Goal: Information Seeking & Learning: Learn about a topic

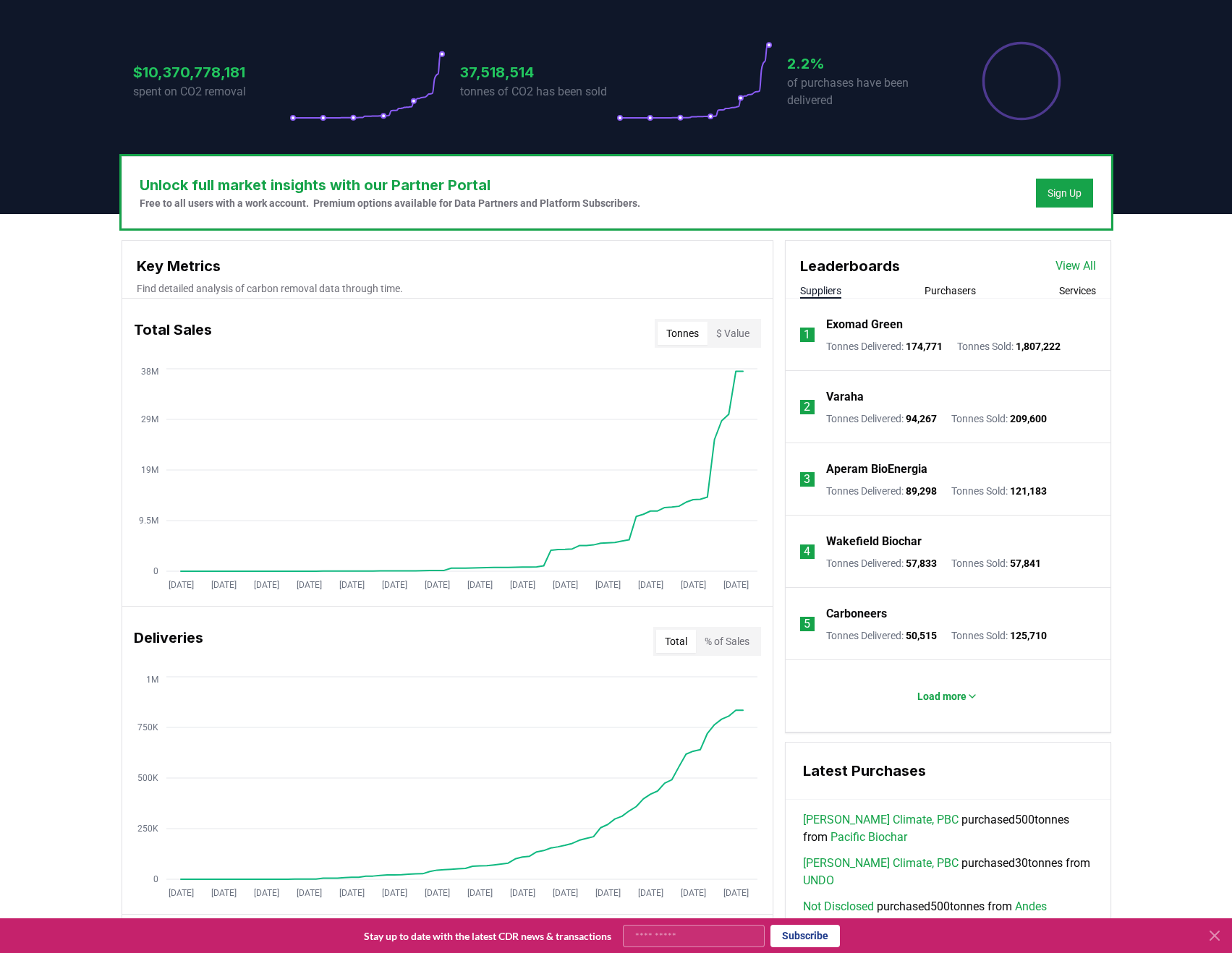
scroll to position [289, 0]
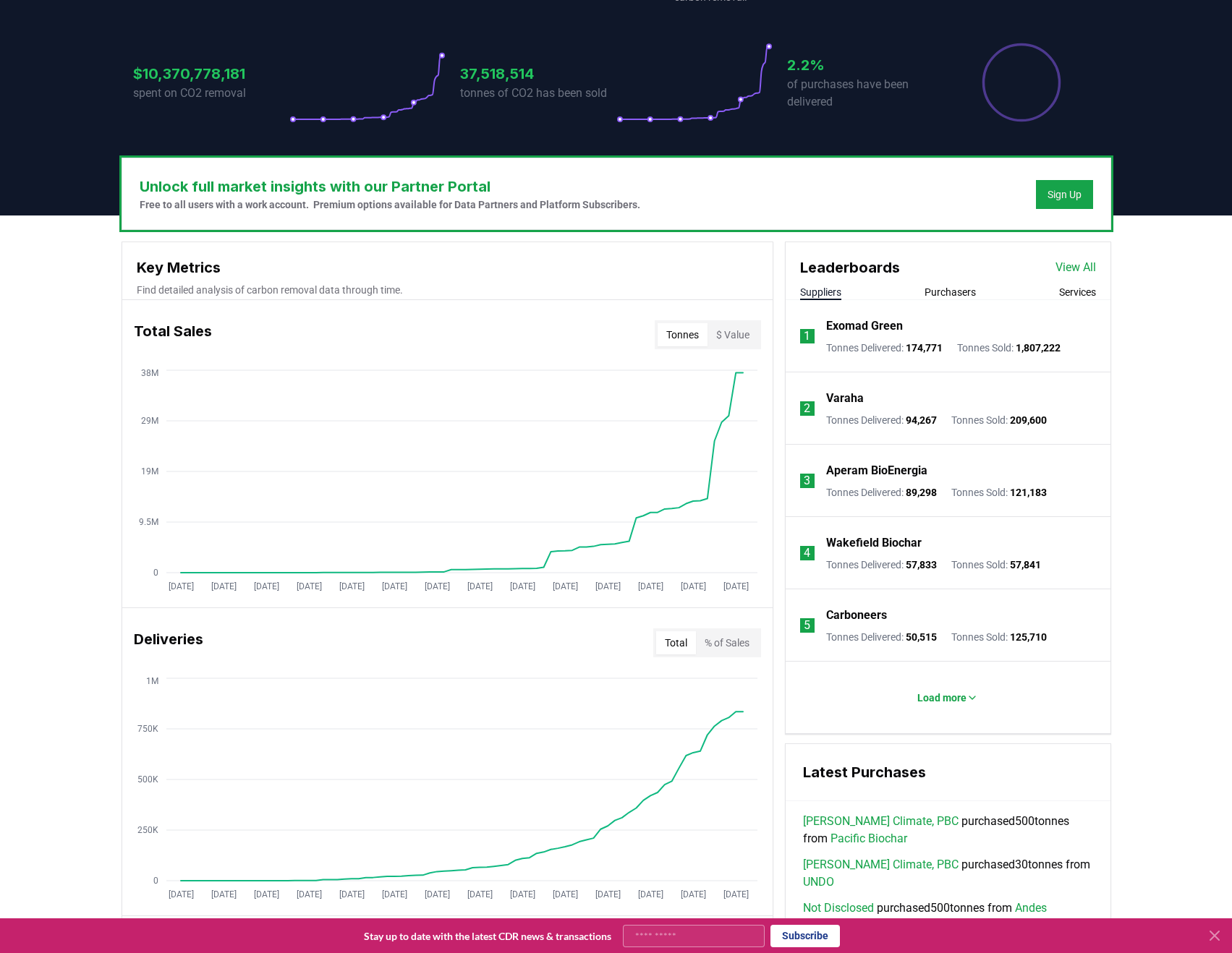
drag, startPoint x: 65, startPoint y: 498, endPoint x: 88, endPoint y: 498, distance: 23.0
click at [65, 498] on div "Unlock full market insights with our Partner Portal Free to all users with a wo…" at bounding box center [616, 787] width 1232 height 1143
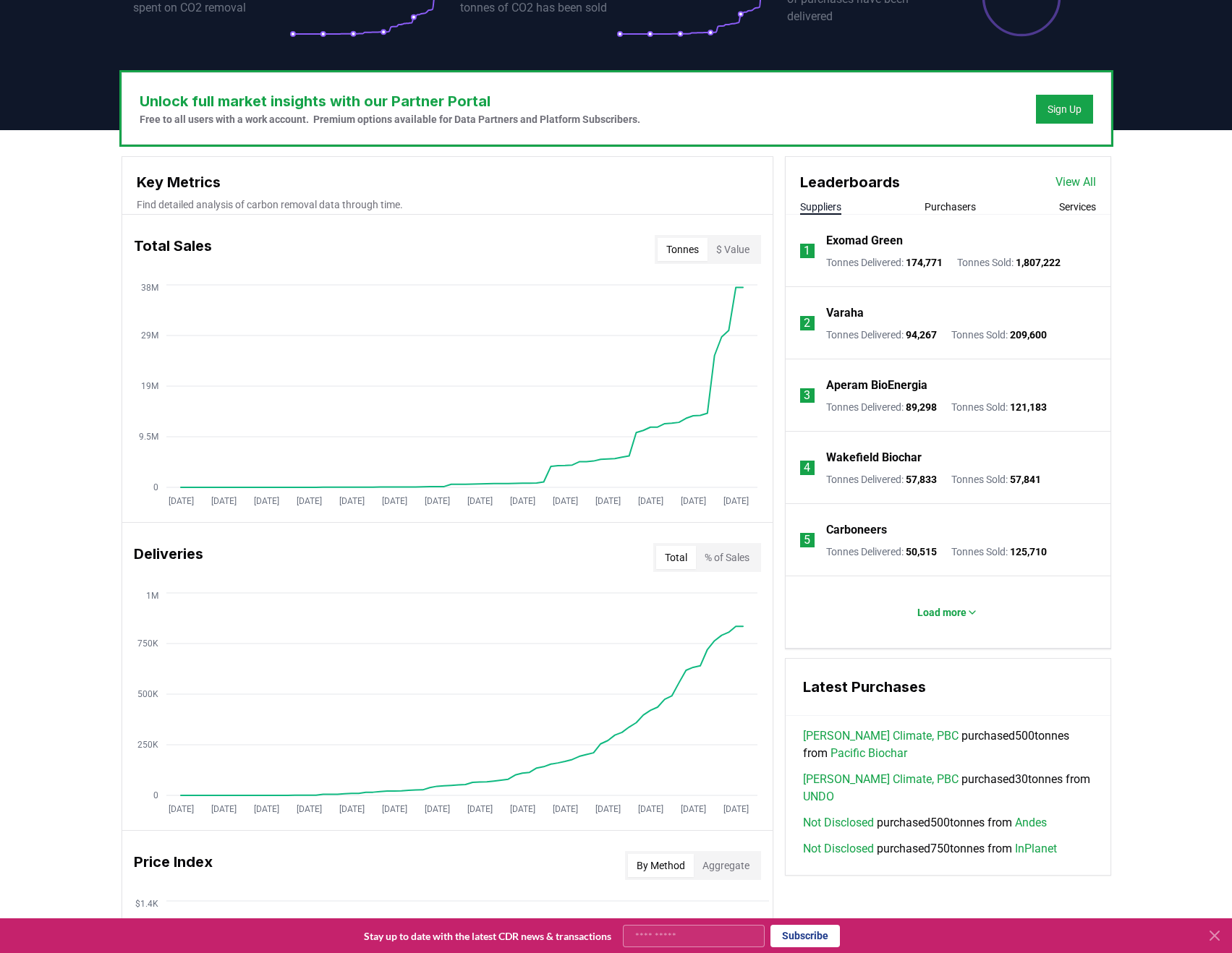
scroll to position [362, 0]
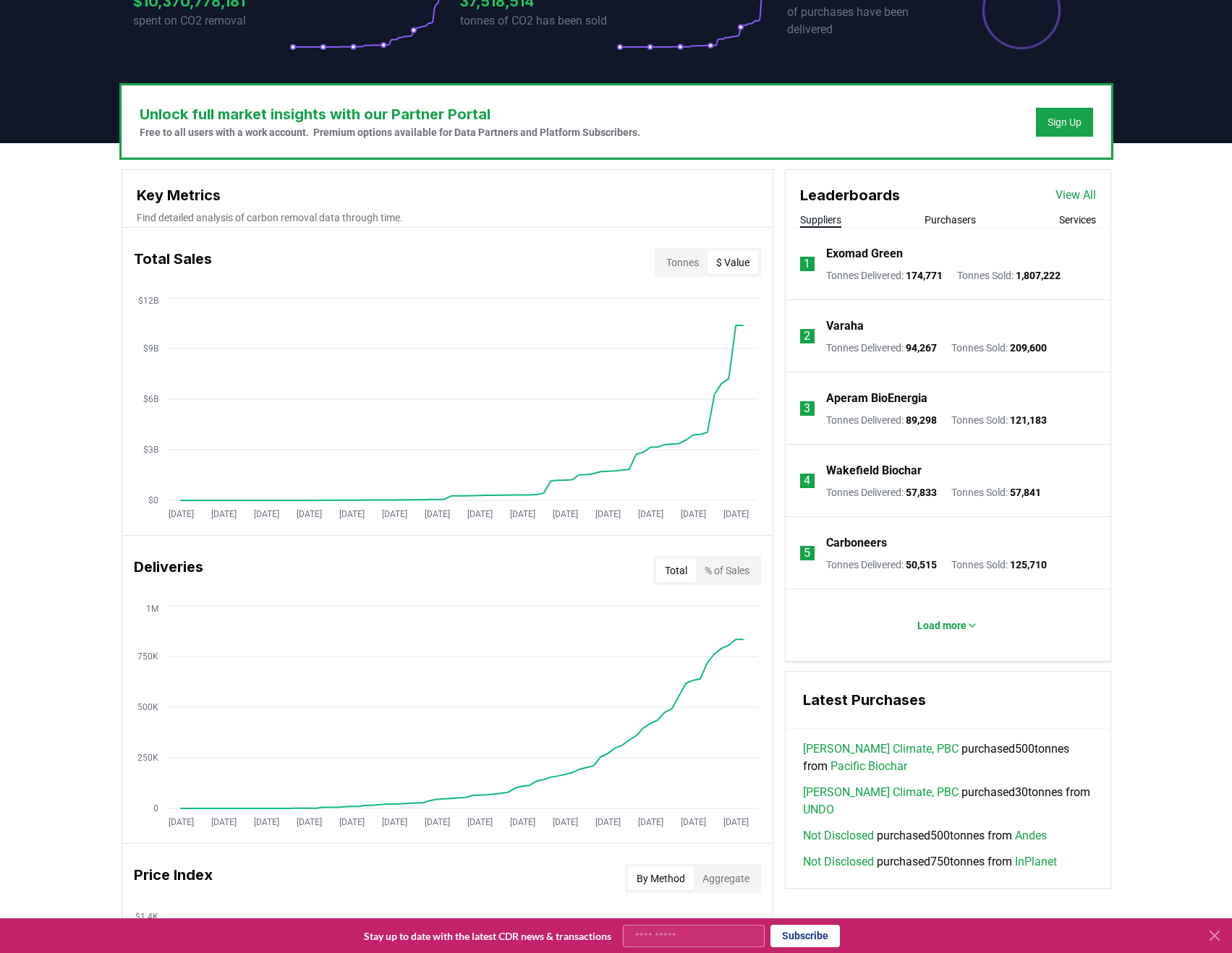
click at [737, 263] on button "$ Value" at bounding box center [733, 262] width 51 height 23
drag, startPoint x: 45, startPoint y: 345, endPoint x: 31, endPoint y: 543, distance: 198.5
click at [45, 345] on div "Unlock full market insights with our Partner Portal Free to all users with a wo…" at bounding box center [616, 715] width 1232 height 1143
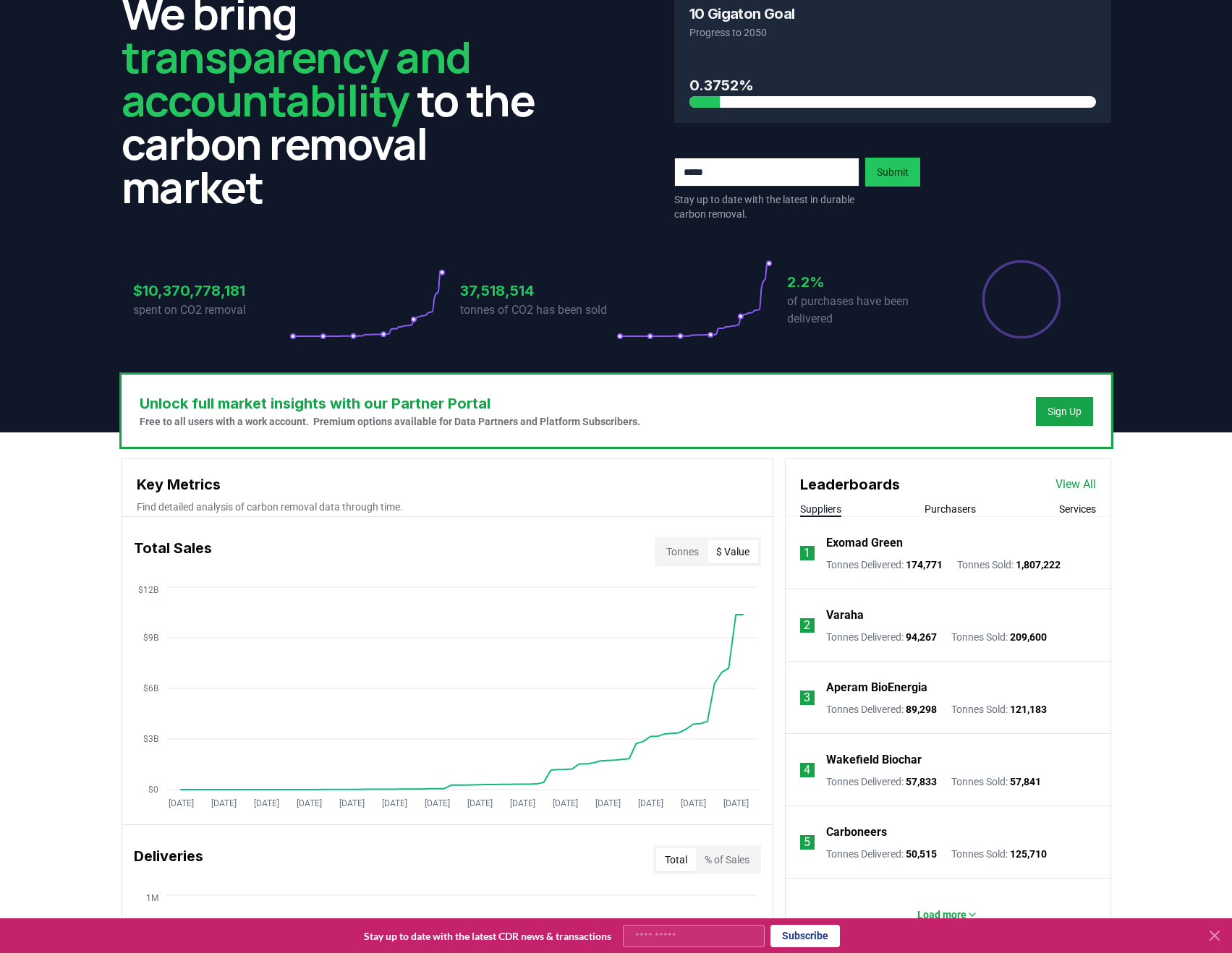
scroll to position [0, 0]
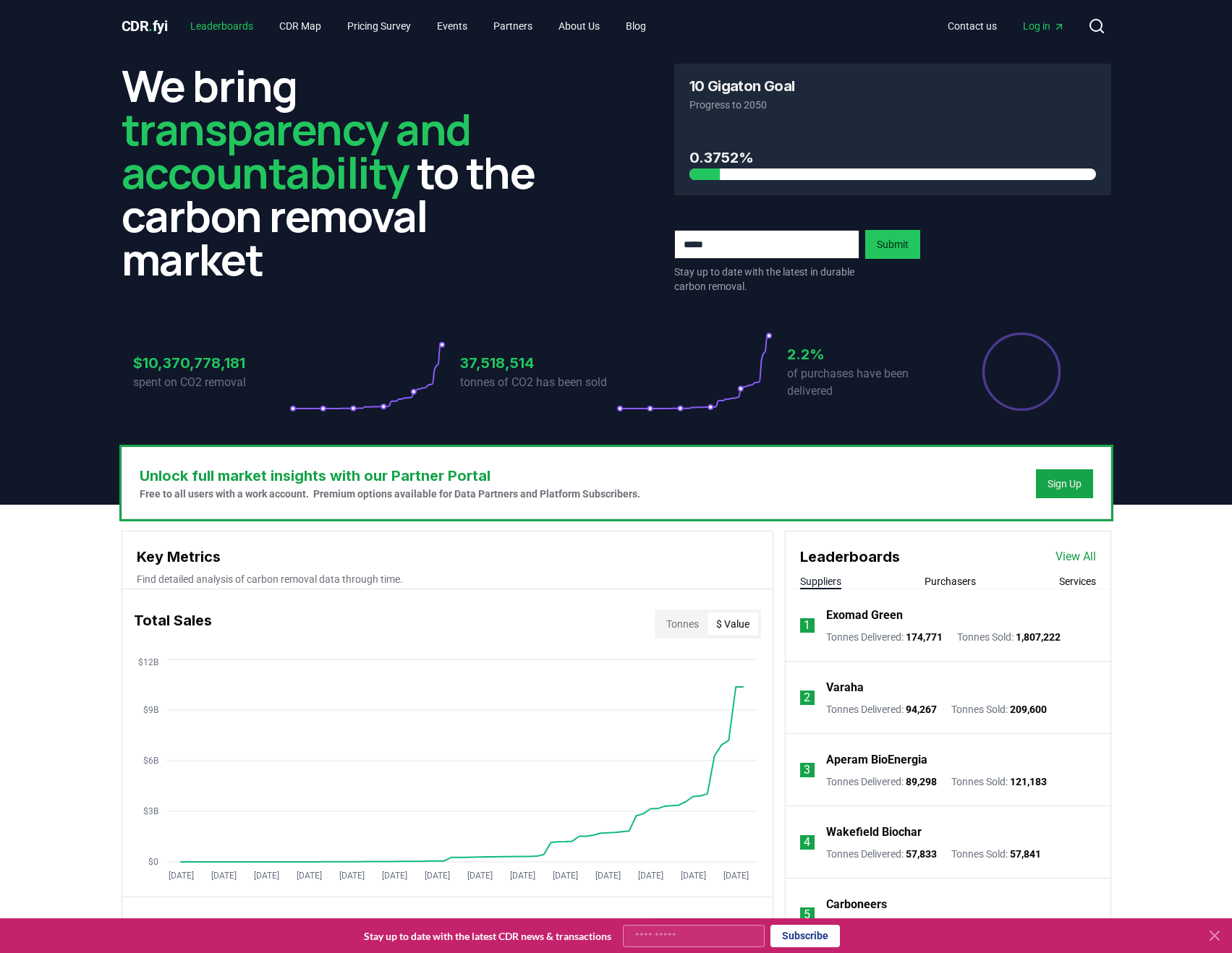
click at [216, 26] on link "Leaderboards" at bounding box center [221, 26] width 86 height 26
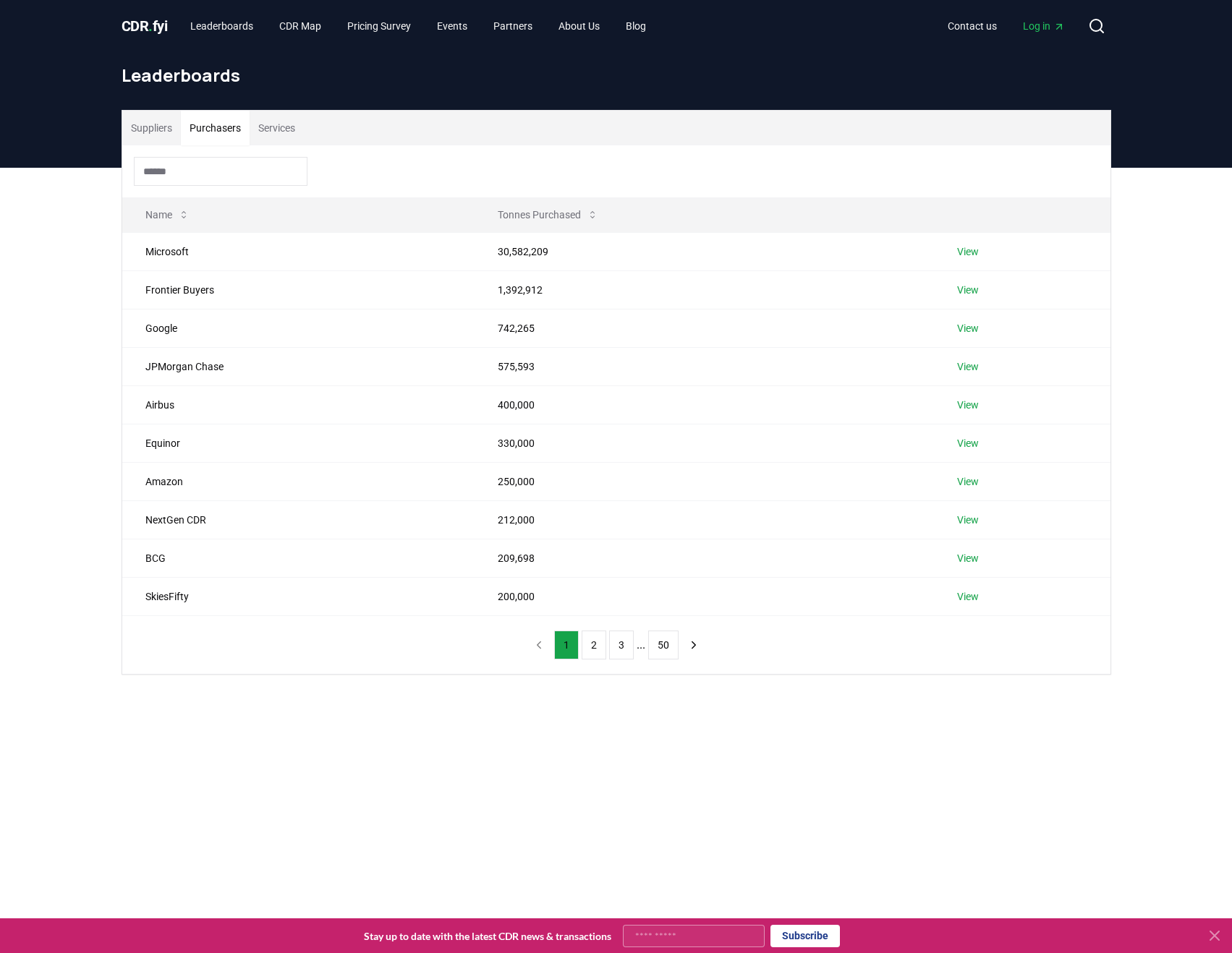
click at [225, 131] on button "Purchasers" at bounding box center [215, 127] width 69 height 35
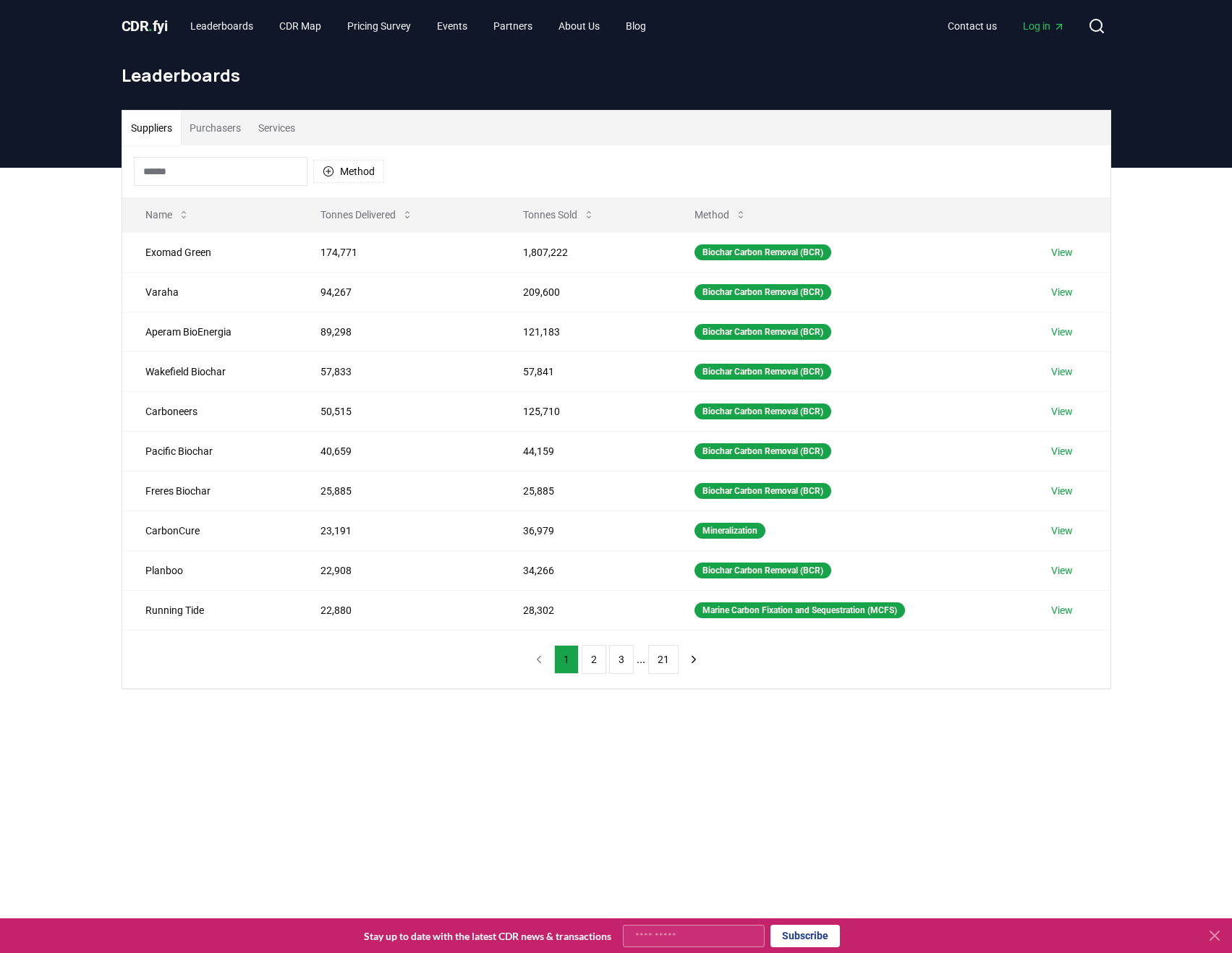
click at [154, 131] on button "Suppliers" at bounding box center [152, 127] width 59 height 35
click at [229, 27] on link "Leaderboards" at bounding box center [221, 26] width 86 height 26
click at [142, 31] on span "CDR . fyi" at bounding box center [145, 25] width 47 height 17
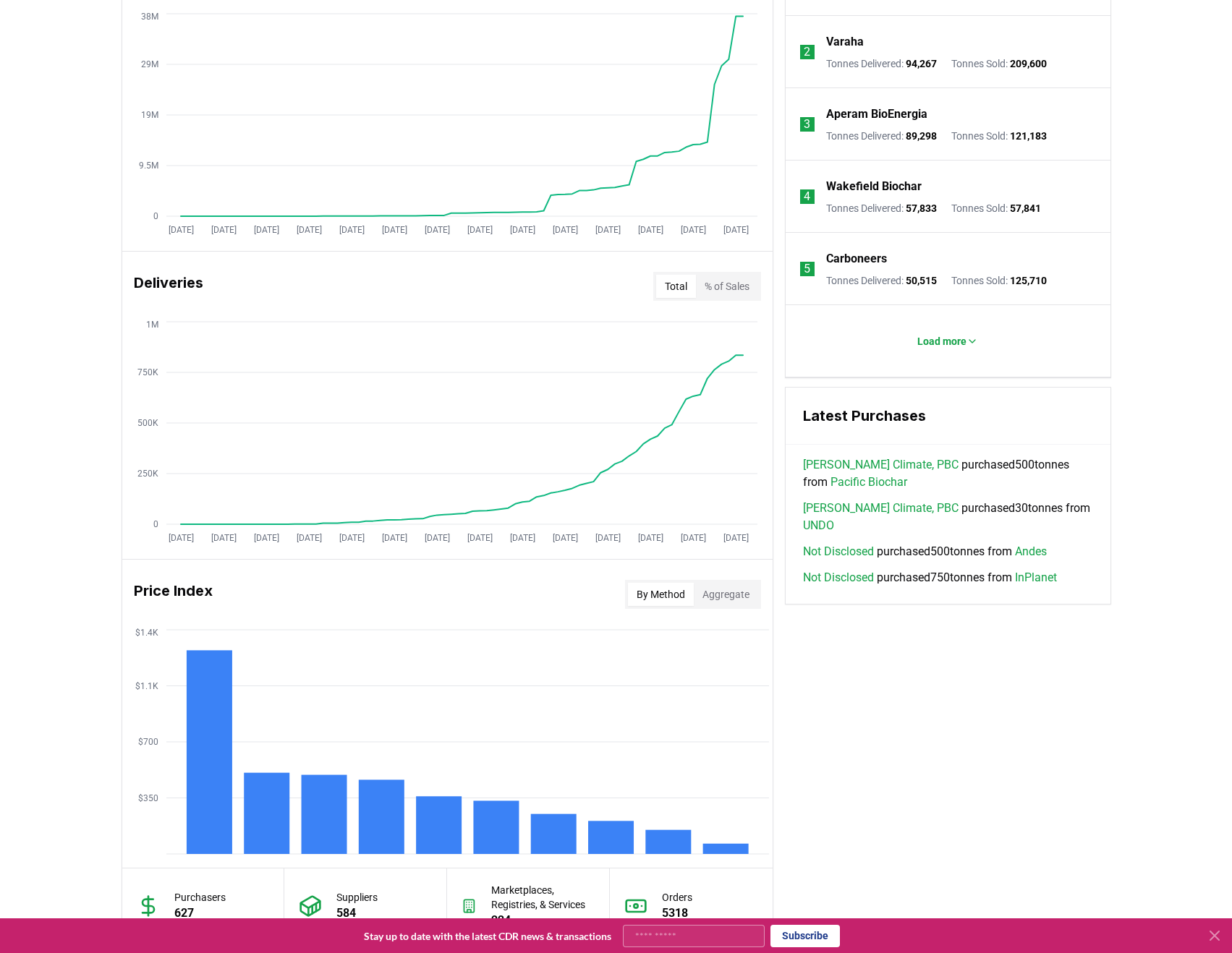
scroll to position [651, 0]
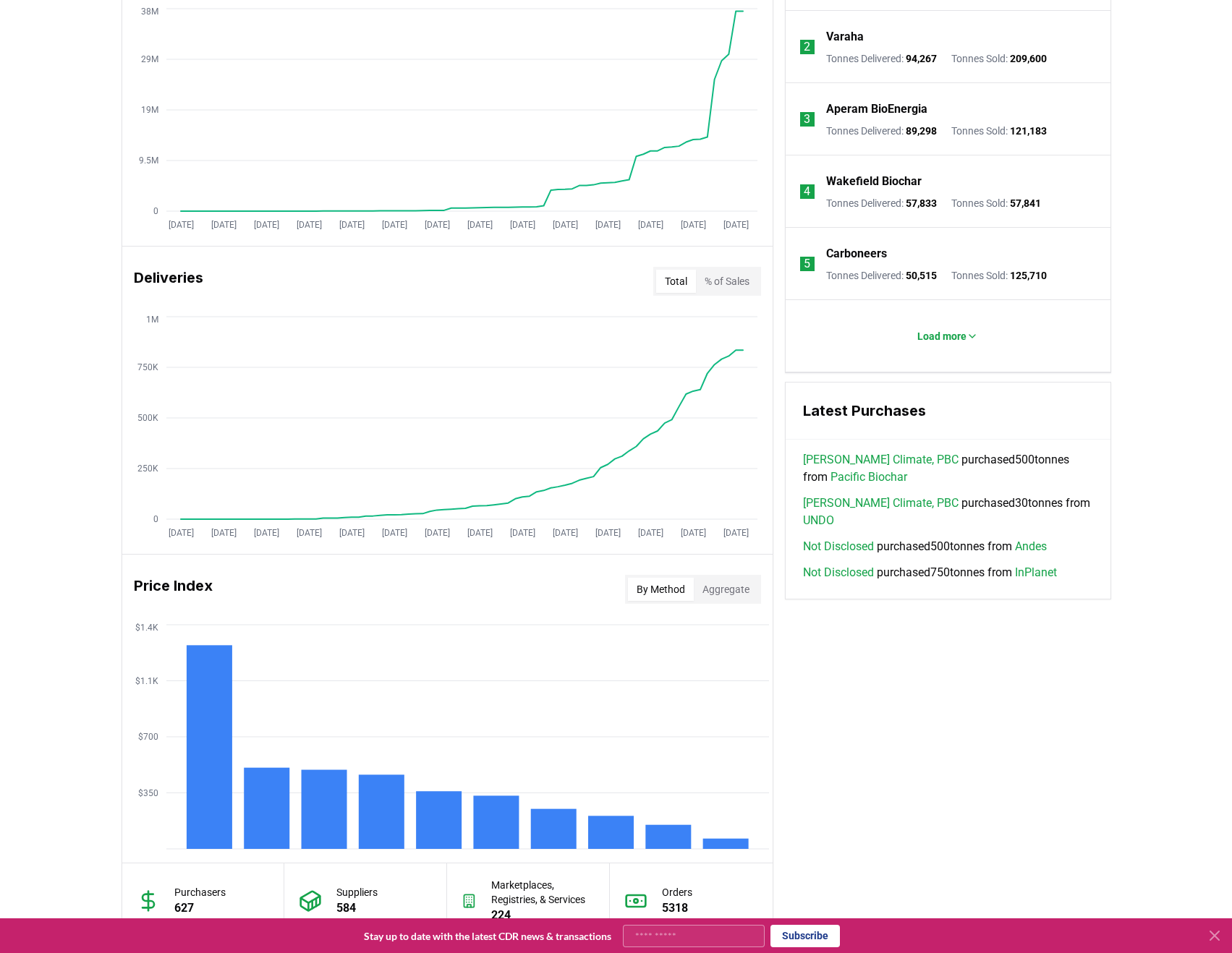
click at [724, 282] on button "% of Sales" at bounding box center [727, 281] width 62 height 23
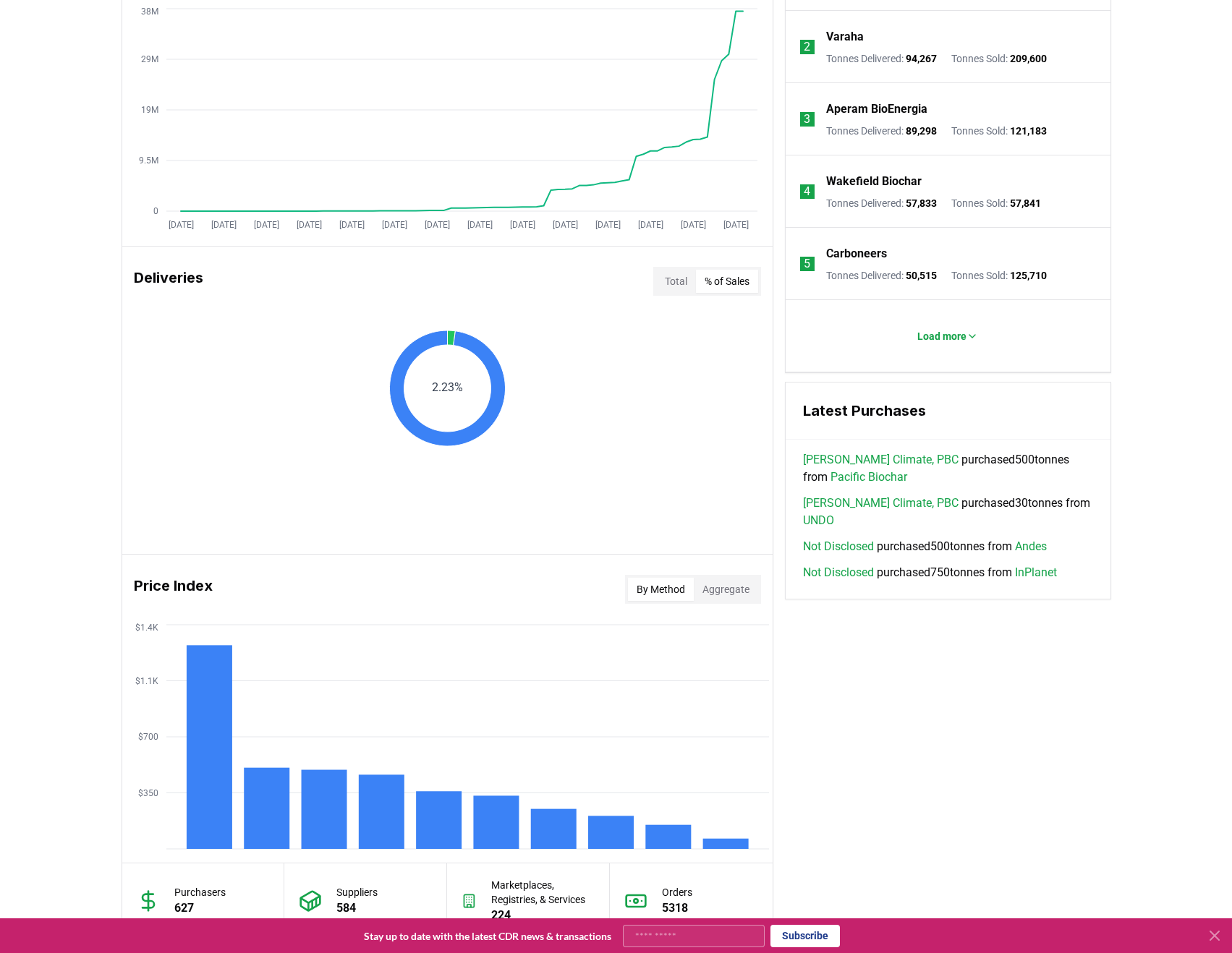
click at [672, 282] on button "Total" at bounding box center [676, 281] width 40 height 23
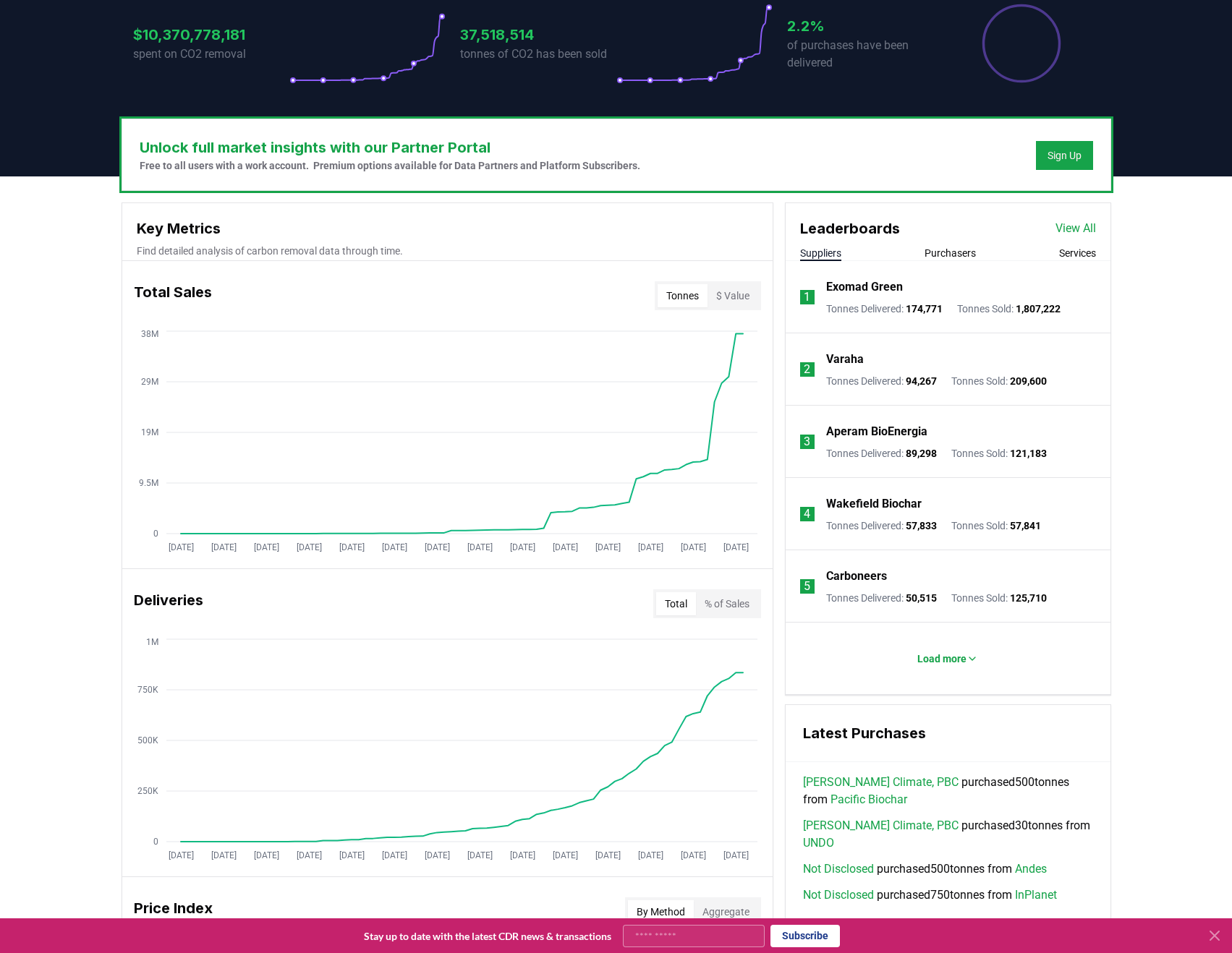
scroll to position [327, 0]
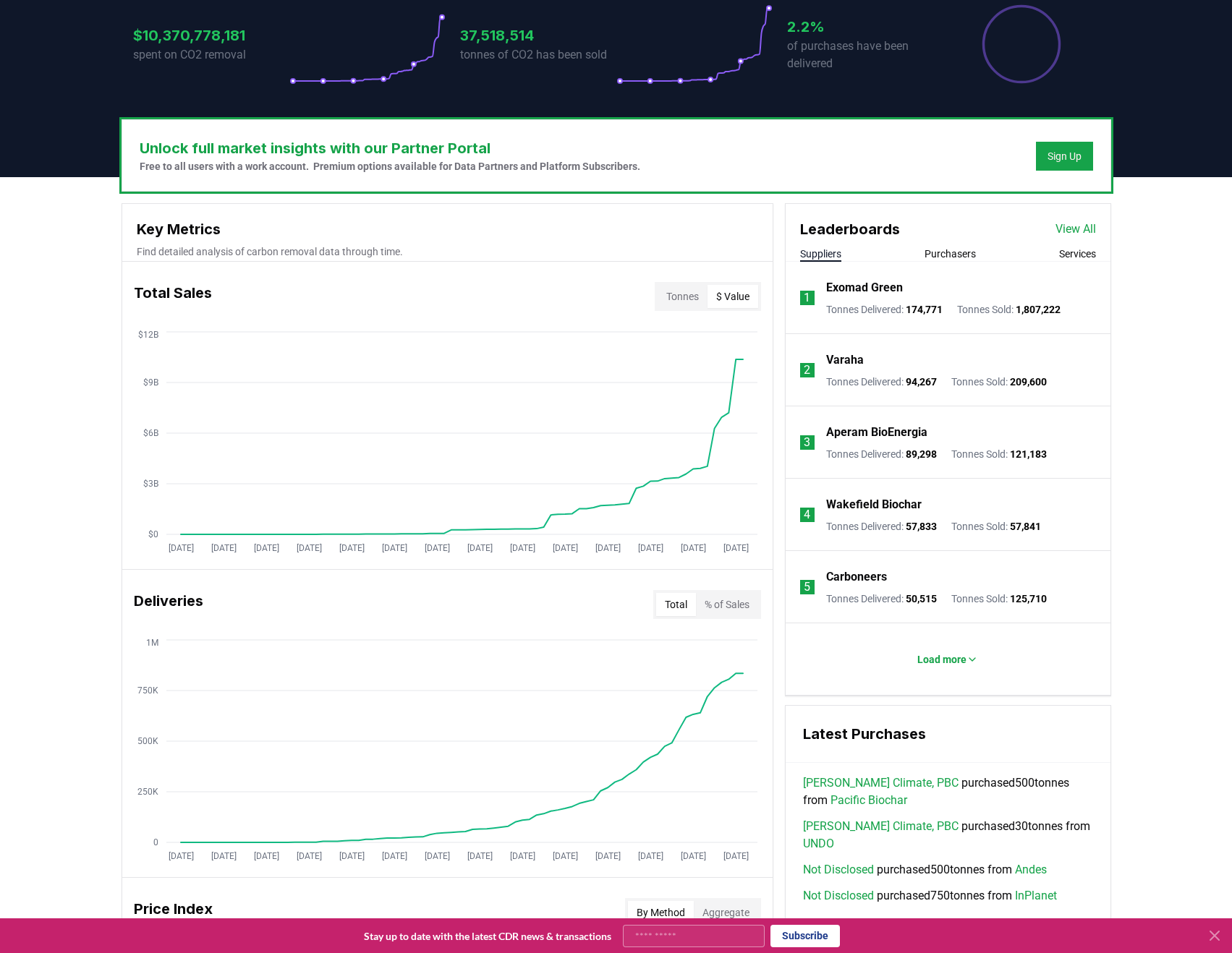
click at [726, 301] on button "$ Value" at bounding box center [733, 296] width 51 height 23
